Goal: Transaction & Acquisition: Book appointment/travel/reservation

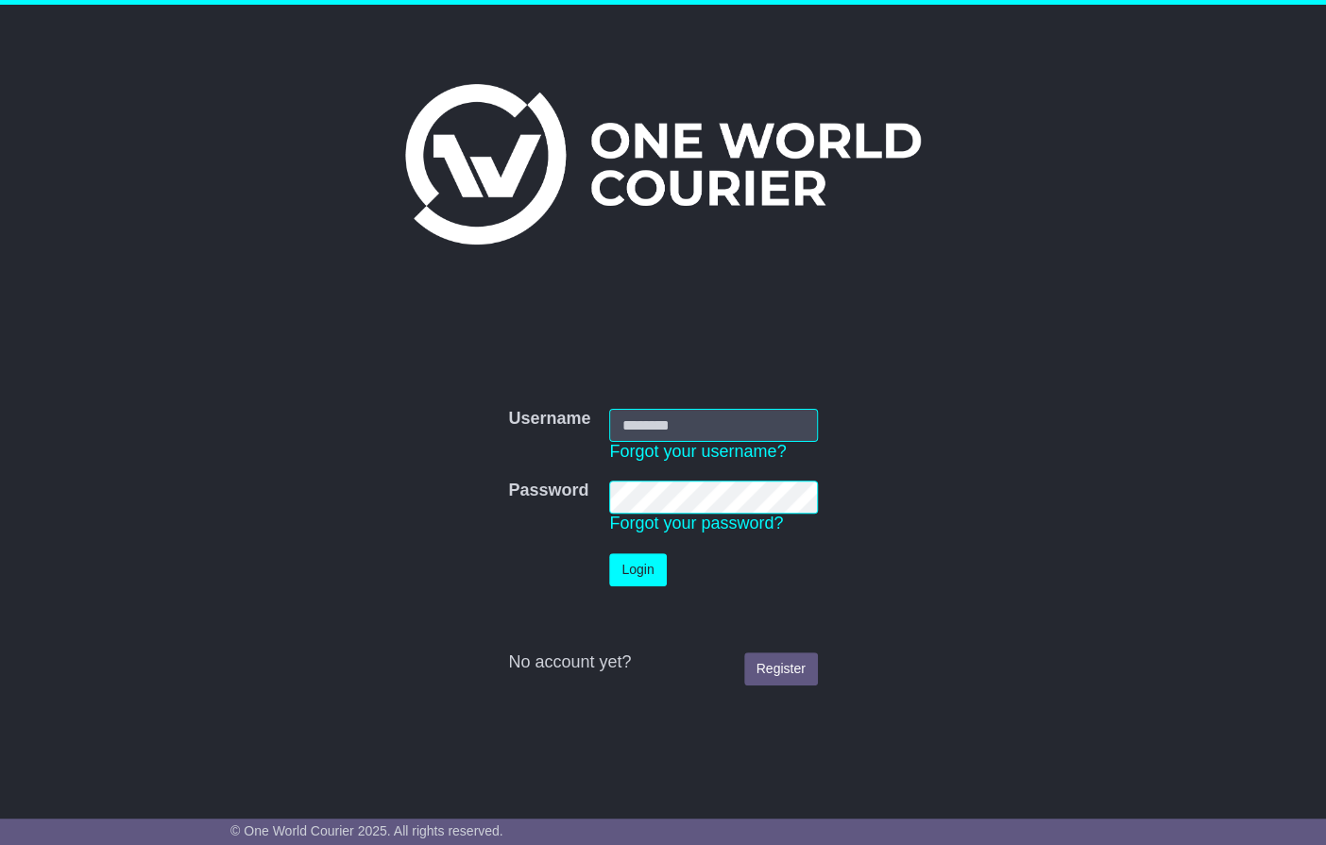
type input "**********"
click at [618, 566] on button "Login" at bounding box center [637, 569] width 57 height 33
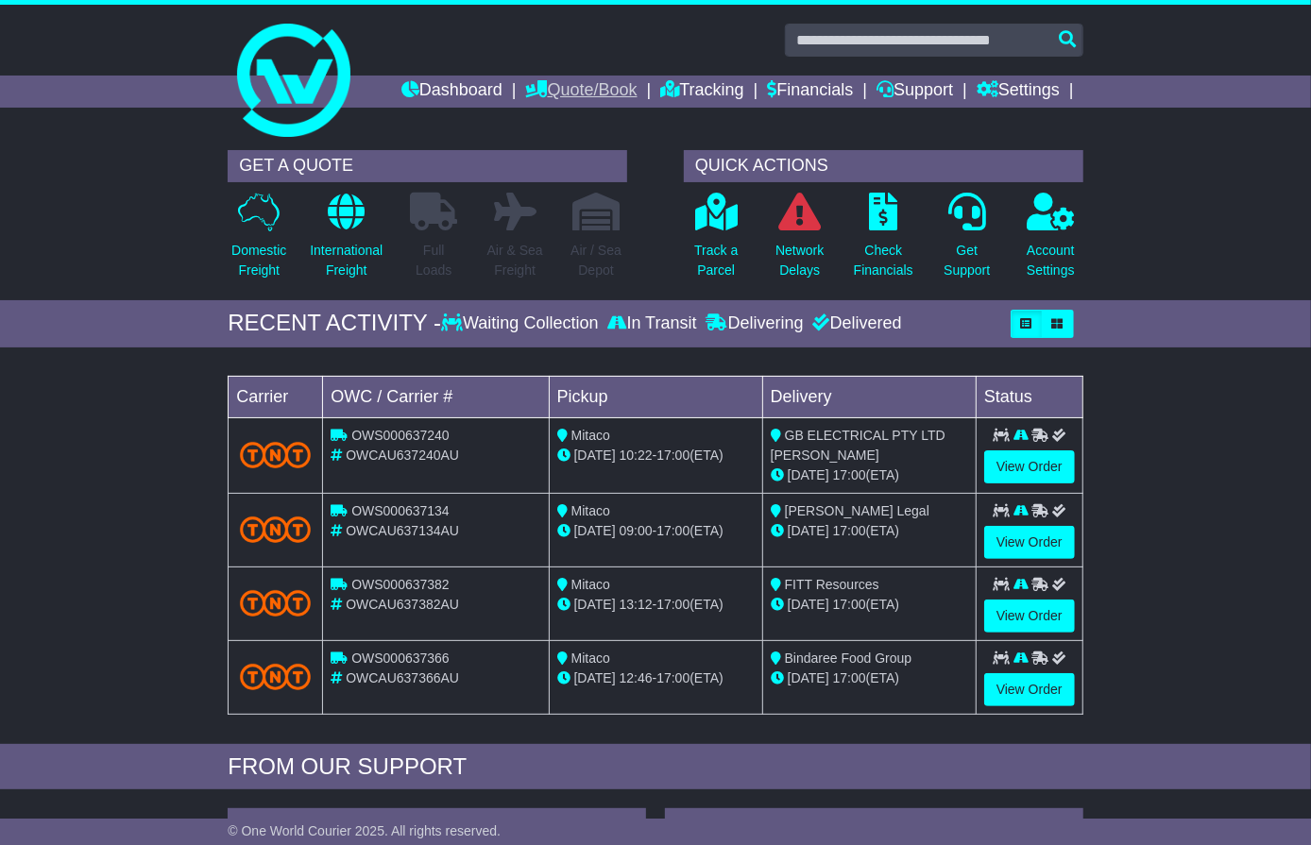
click at [552, 79] on link "Quote/Book" at bounding box center [581, 92] width 111 height 32
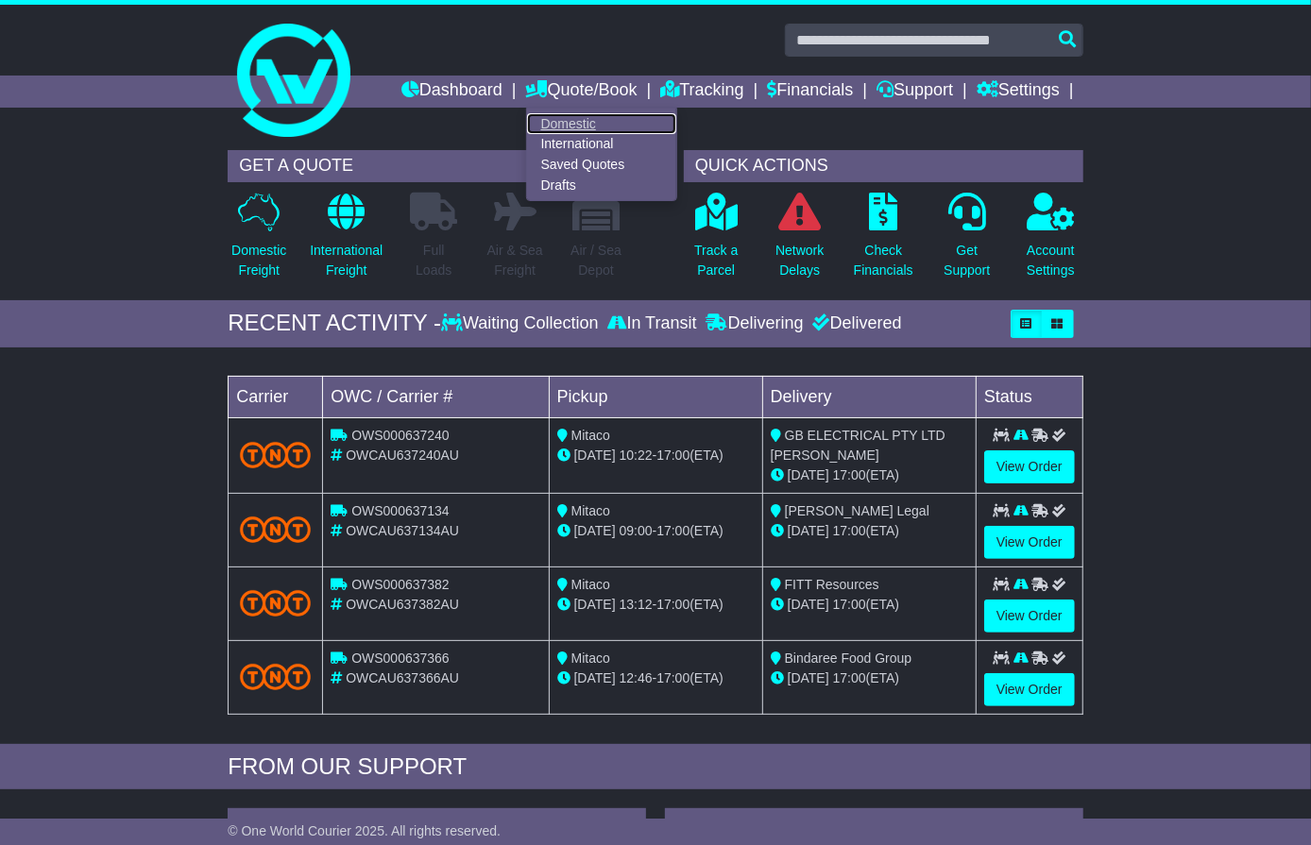
click at [542, 119] on link "Domestic" at bounding box center [601, 123] width 149 height 21
